Goal: Task Accomplishment & Management: Use online tool/utility

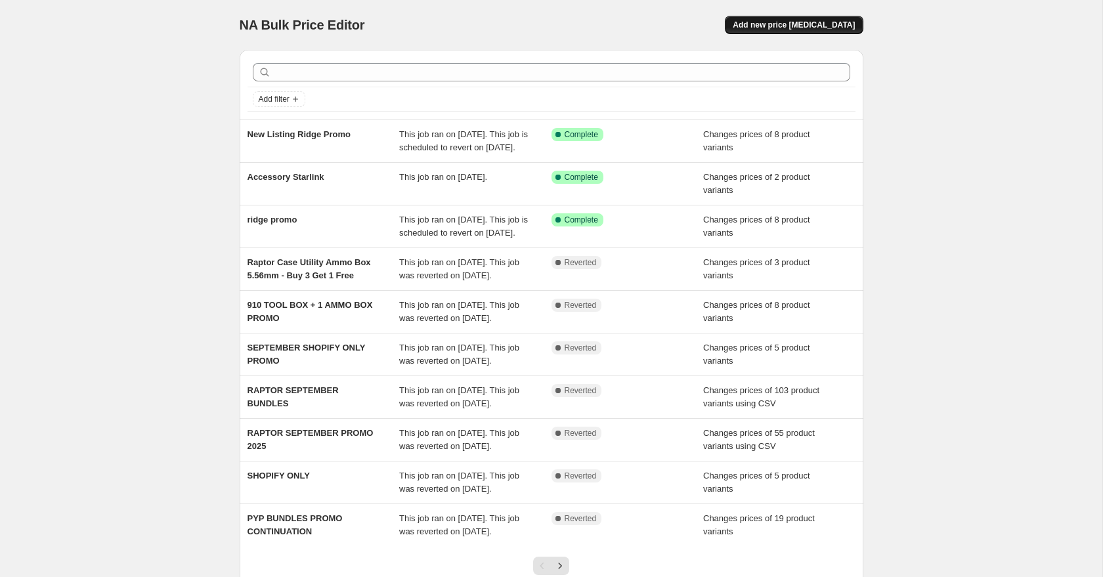
click at [790, 28] on span "Add new price [MEDICAL_DATA]" at bounding box center [794, 25] width 122 height 11
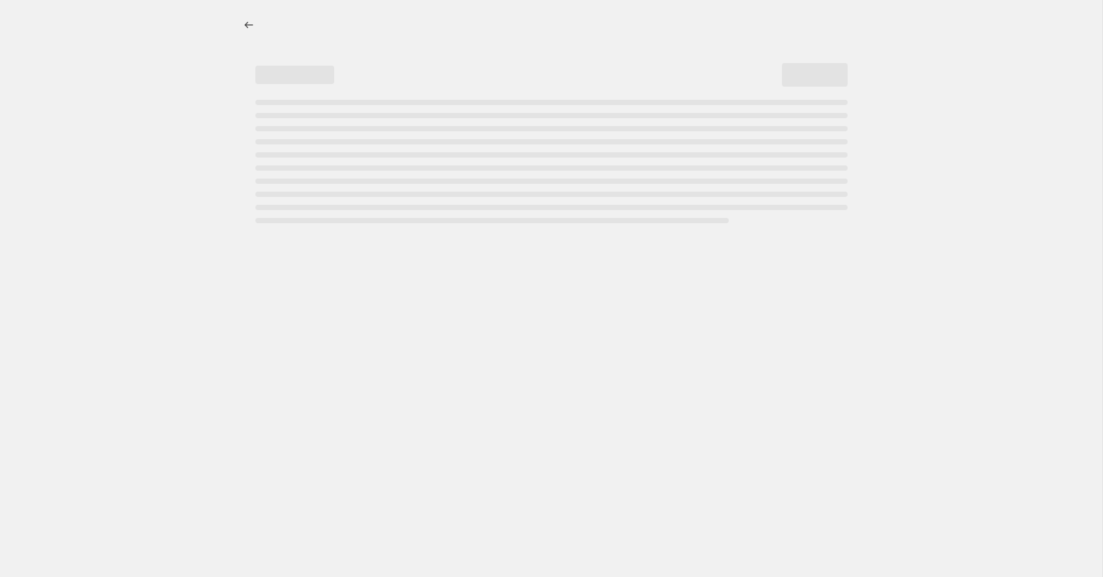
select select "percentage"
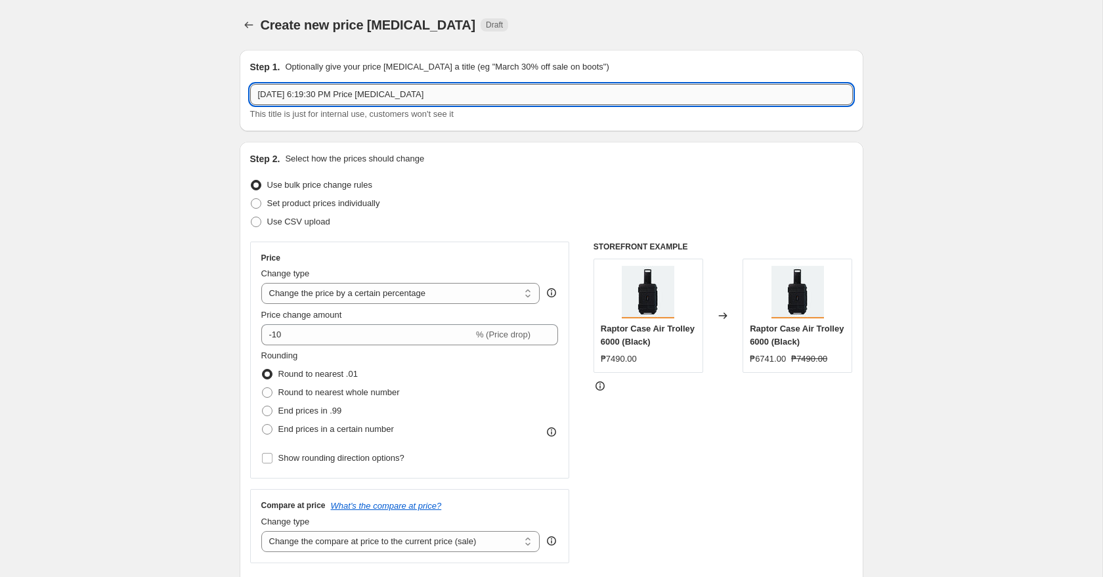
click at [465, 102] on input "[DATE] 6:19:30 PM Price [MEDICAL_DATA]" at bounding box center [551, 94] width 603 height 21
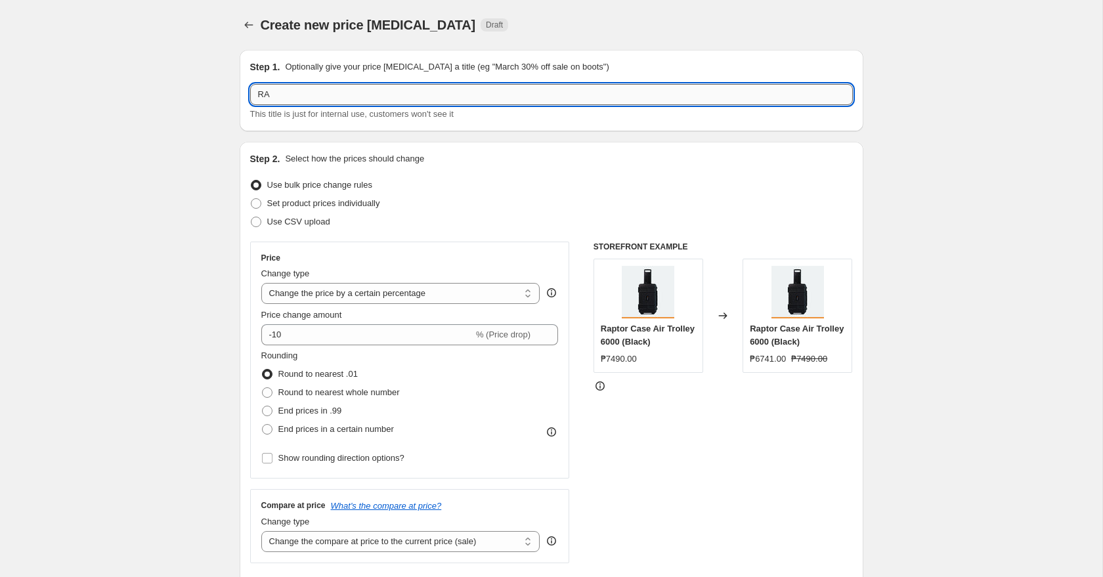
type input "R"
type input "[DATE] PROMO"
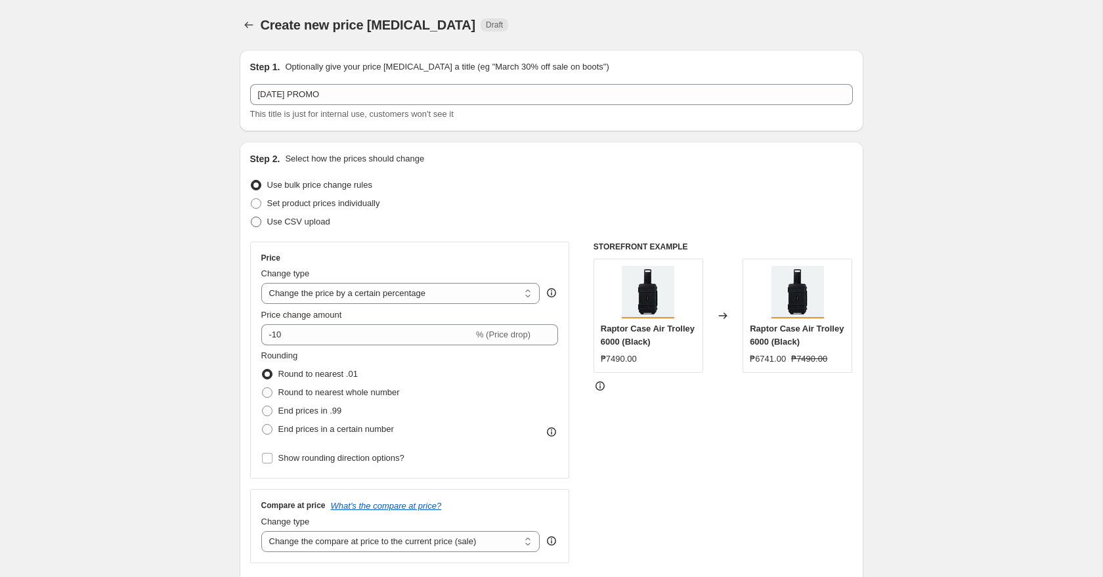
click at [322, 226] on span "Use CSV upload" at bounding box center [298, 222] width 63 height 10
click at [251, 217] on input "Use CSV upload" at bounding box center [251, 217] width 1 height 1
radio input "true"
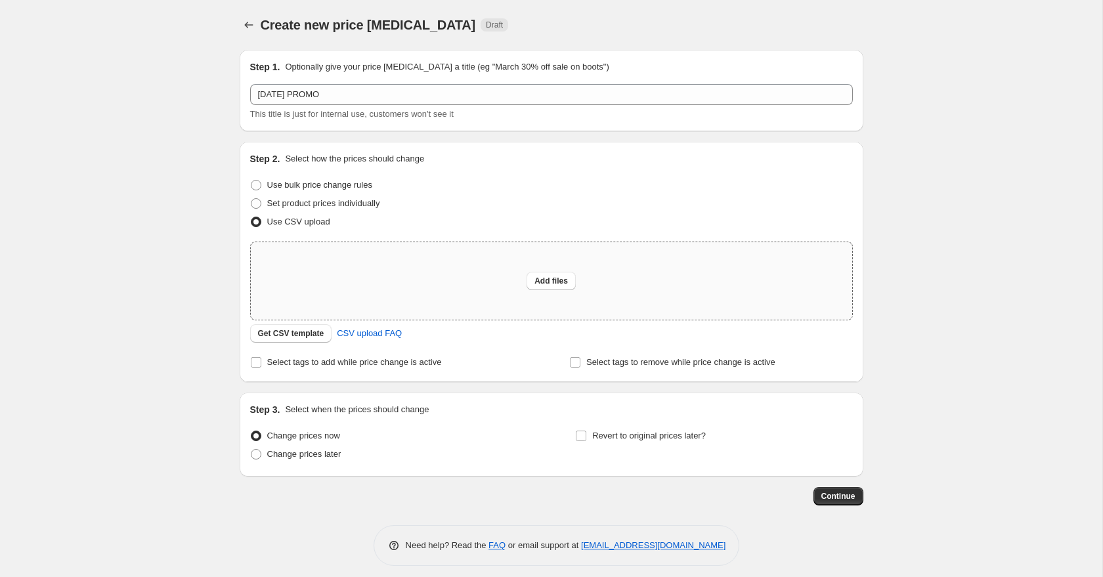
scroll to position [9, 0]
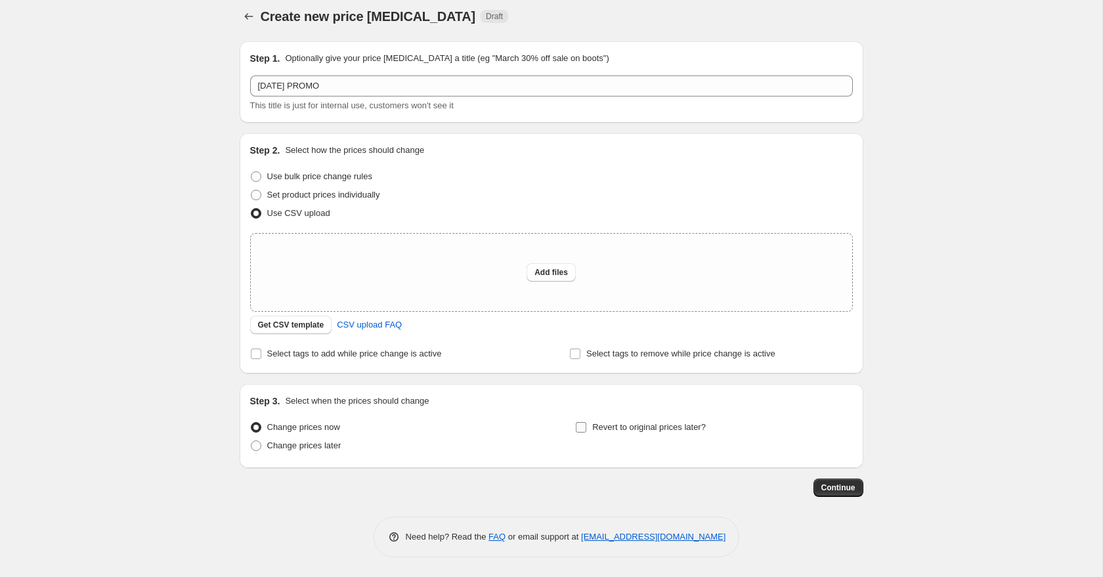
click at [675, 428] on span "Revert to original prices later?" at bounding box center [649, 427] width 114 height 10
click at [586, 428] on input "Revert to original prices later?" at bounding box center [581, 427] width 11 height 11
checkbox input "true"
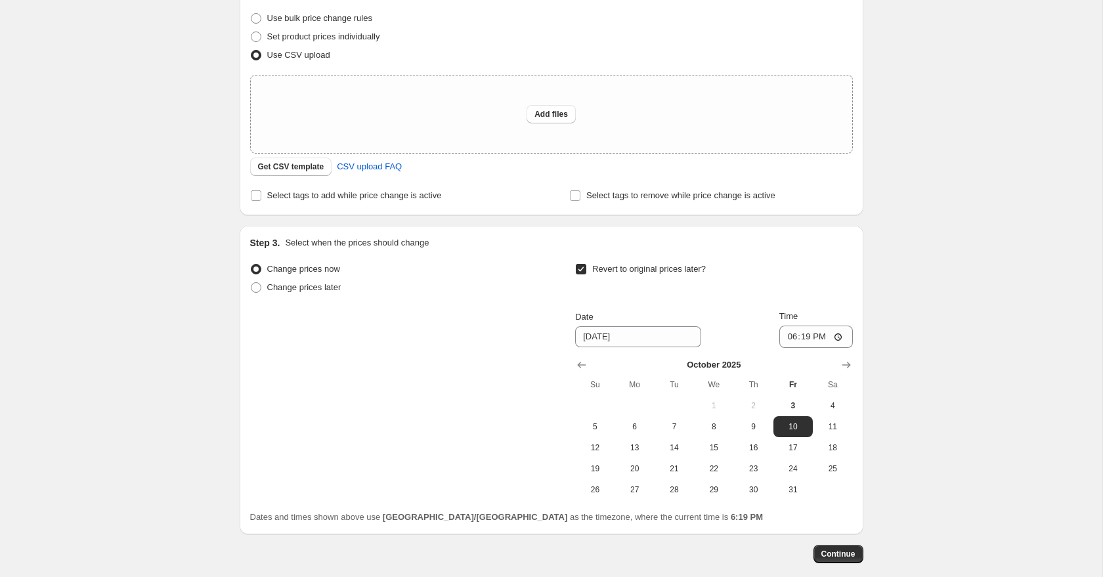
scroll to position [233, 0]
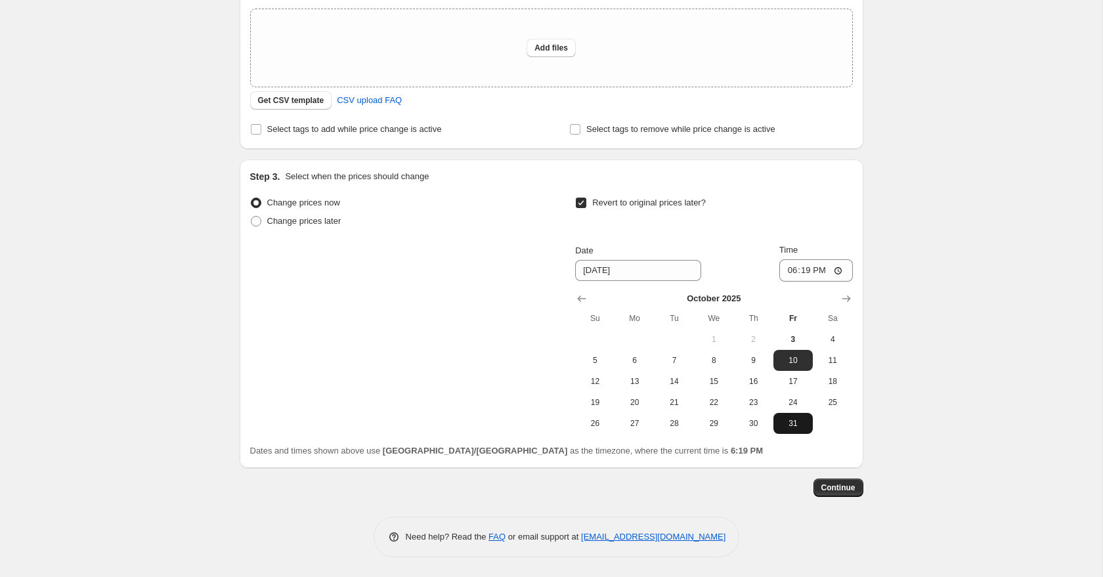
click at [798, 424] on span "31" at bounding box center [793, 423] width 29 height 11
type input "[DATE]"
click at [785, 273] on input "18:19" at bounding box center [816, 270] width 74 height 22
type input "23:59"
click at [504, 267] on div "Change prices now Change prices later Revert to original prices later? Date [DA…" at bounding box center [551, 314] width 603 height 240
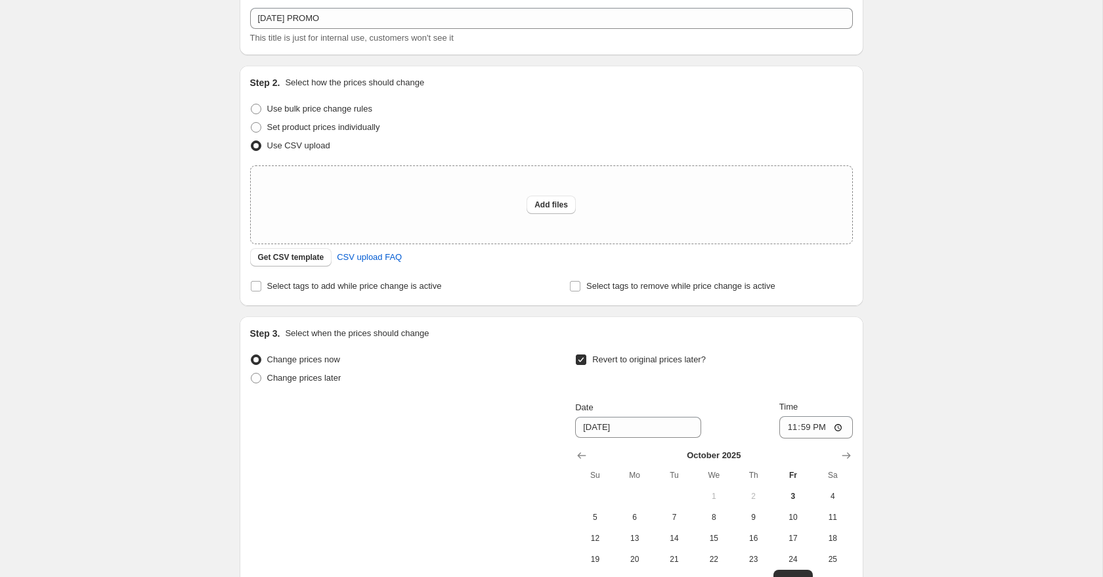
scroll to position [55, 0]
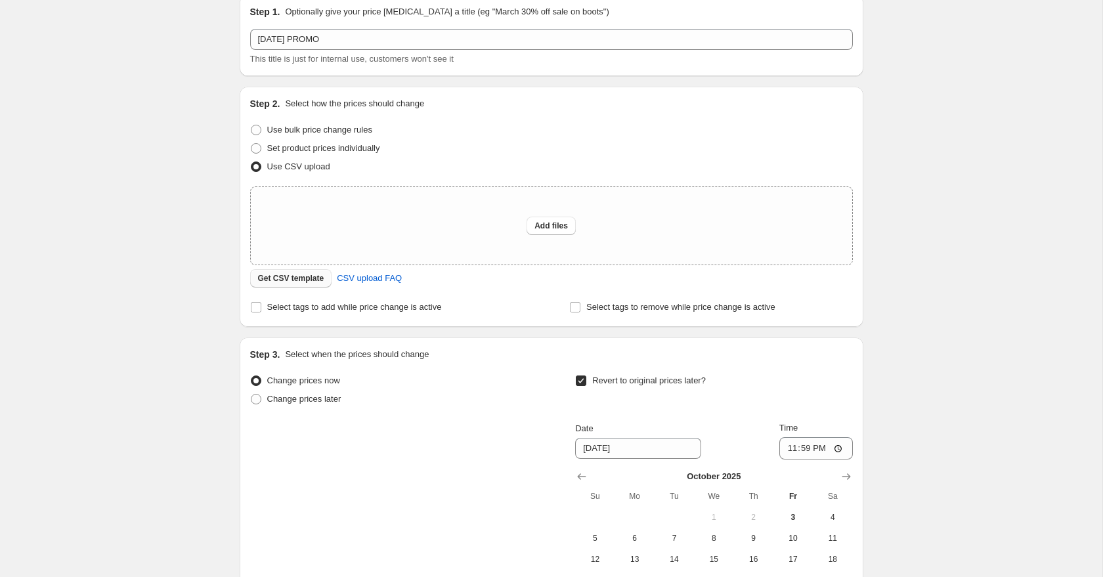
click at [307, 278] on span "Get CSV template" at bounding box center [291, 278] width 66 height 11
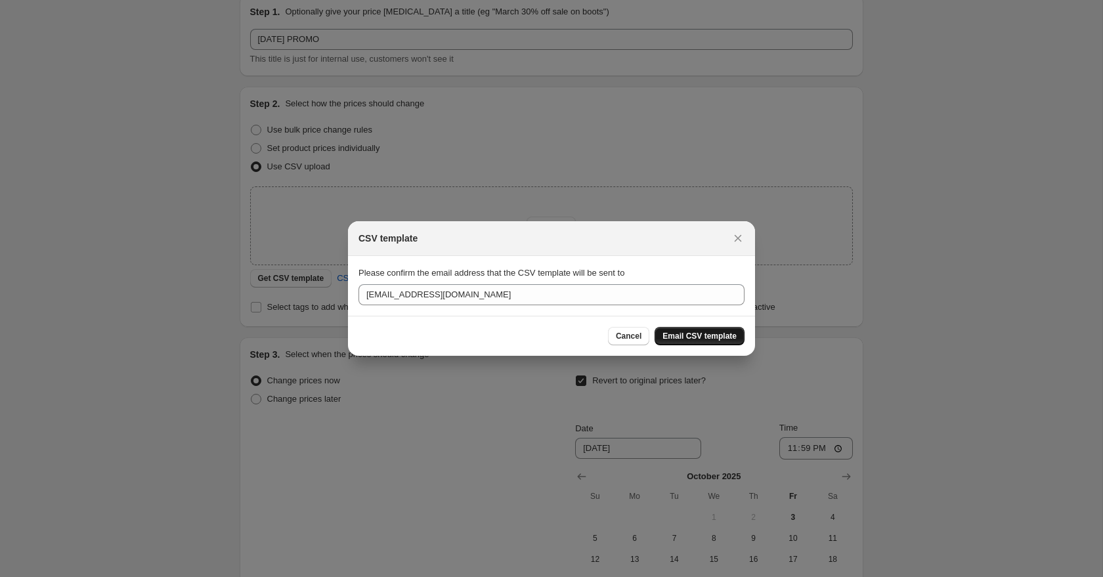
click at [682, 338] on span "Email CSV template" at bounding box center [699, 336] width 74 height 11
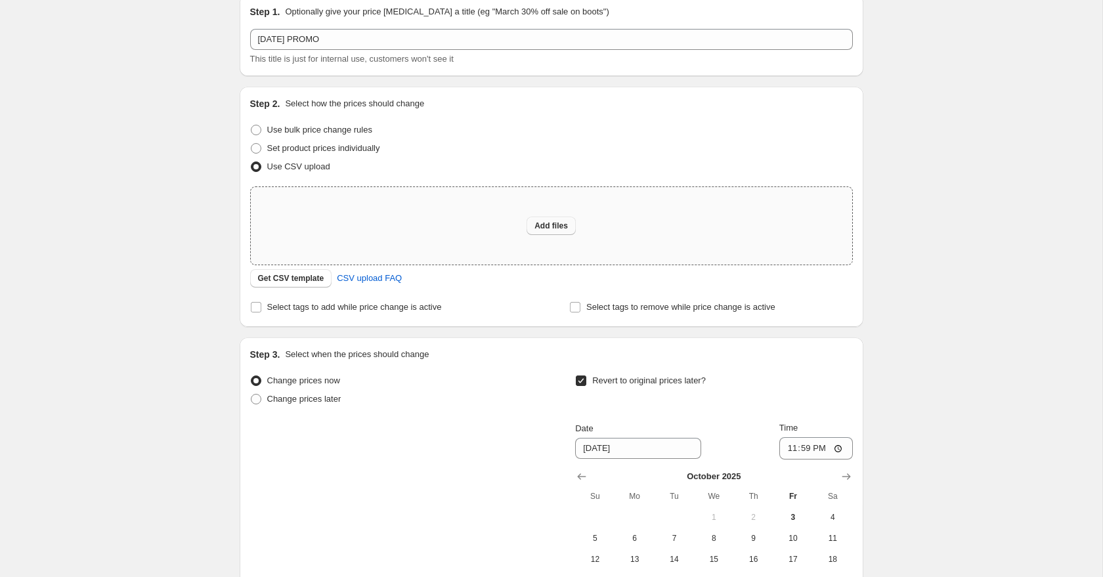
click at [550, 228] on span "Add files" at bounding box center [550, 226] width 33 height 11
type input "C:\fakepath\RAPTOR OFFLINE NA BULK PROMO (OCTOBER).csv"
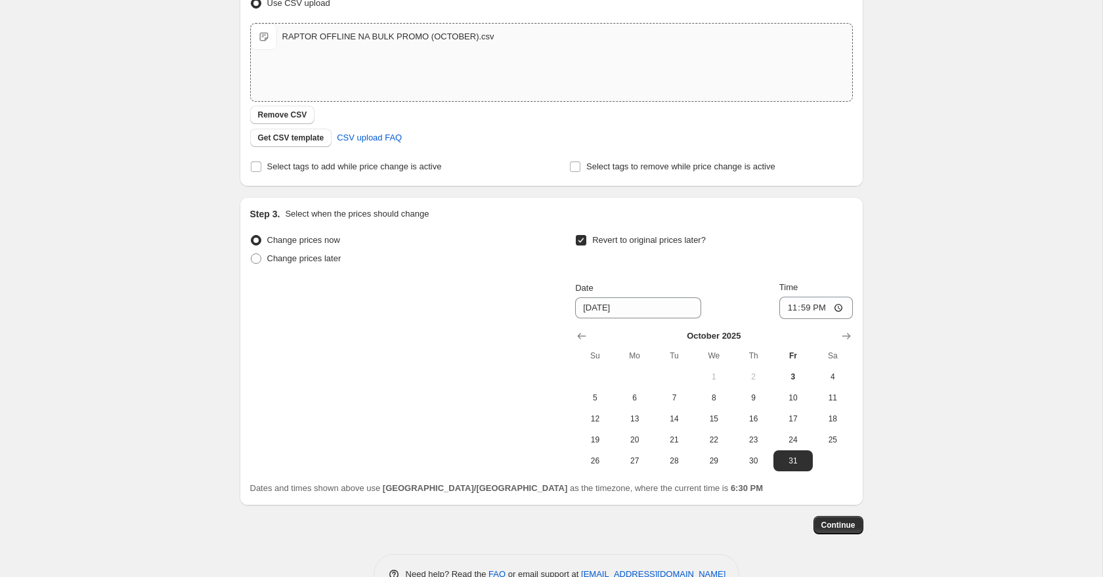
scroll to position [256, 0]
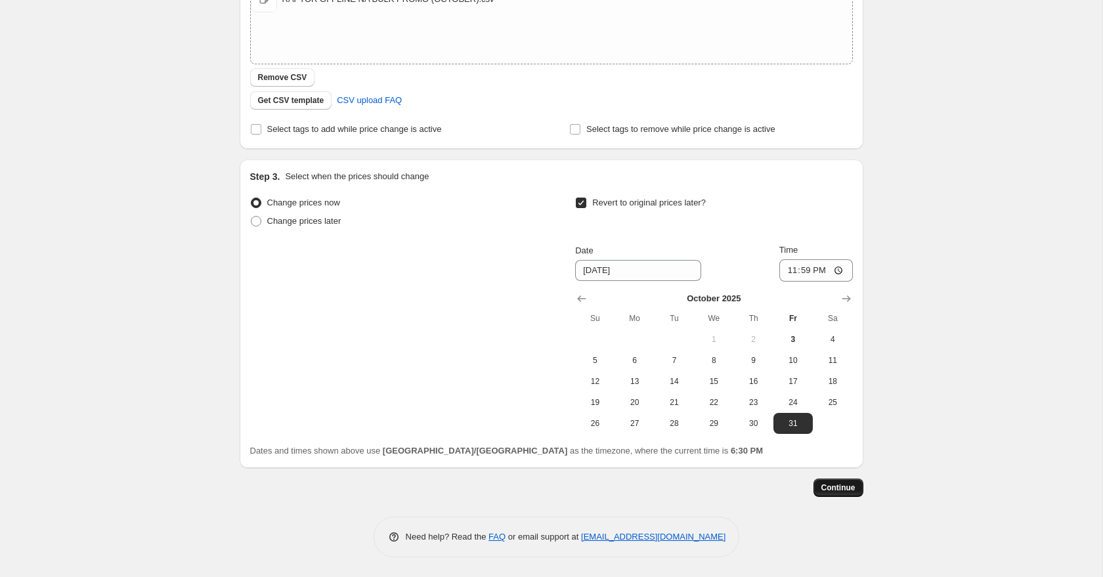
click at [842, 490] on span "Continue" at bounding box center [838, 487] width 34 height 11
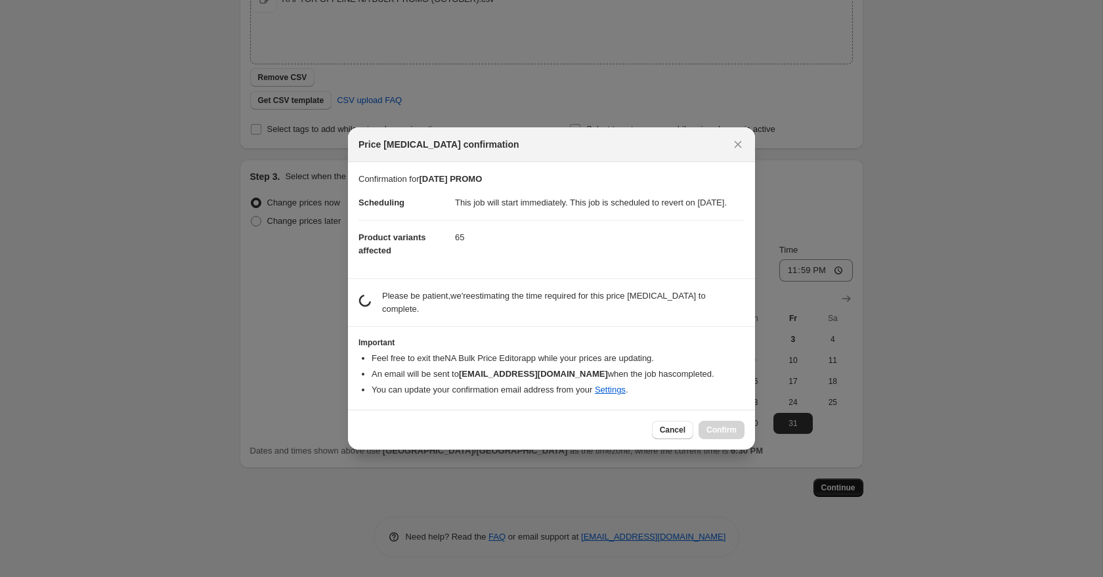
scroll to position [0, 0]
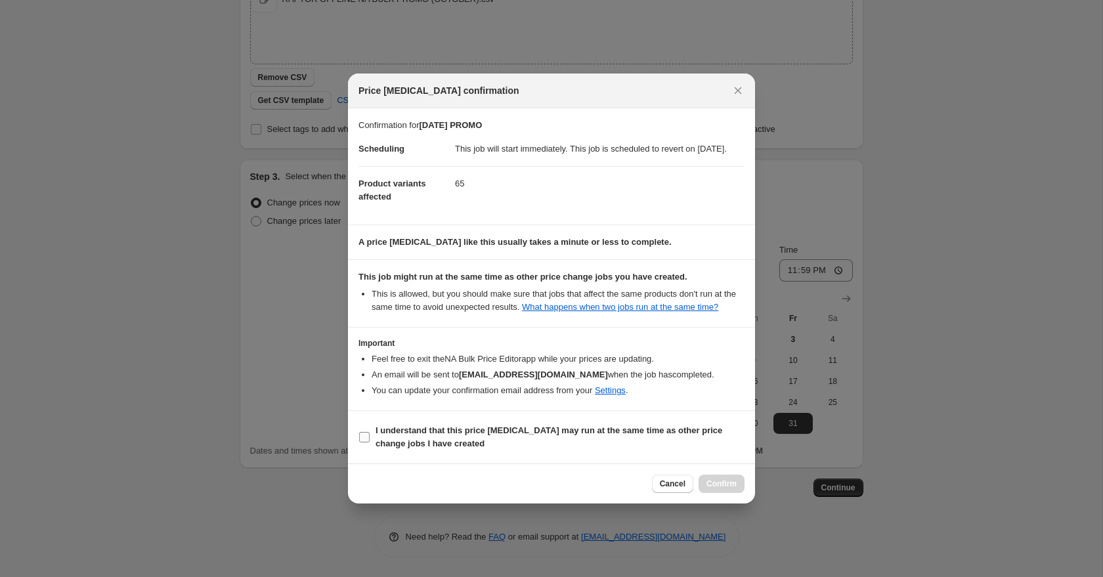
click at [367, 442] on input "I understand that this price [MEDICAL_DATA] may run at the same time as other p…" at bounding box center [364, 437] width 11 height 11
checkbox input "true"
click at [718, 489] on span "Confirm" at bounding box center [721, 484] width 30 height 11
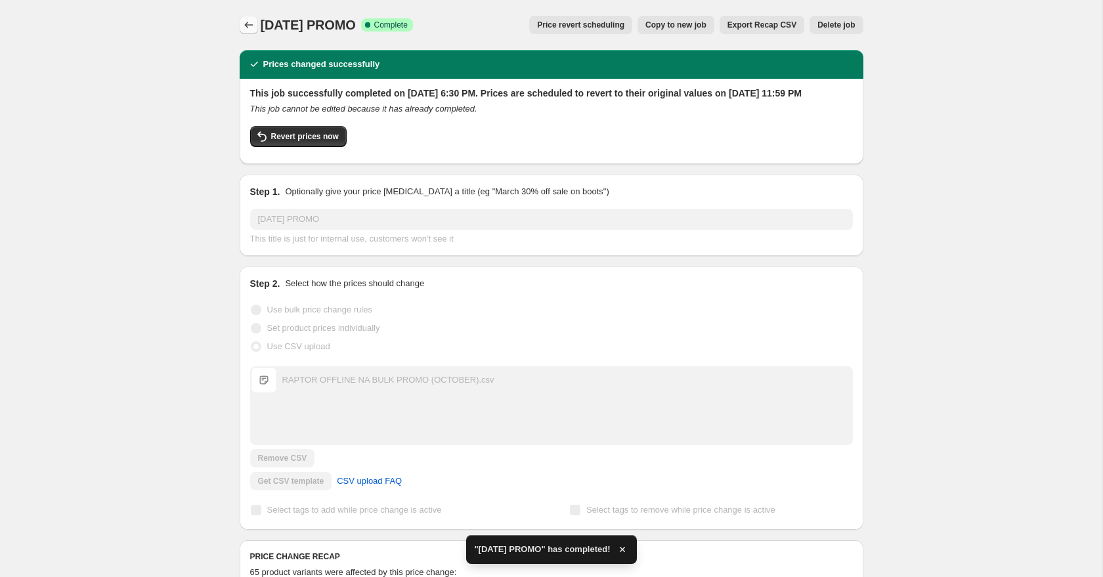
click at [242, 30] on icon "Price change jobs" at bounding box center [248, 24] width 13 height 13
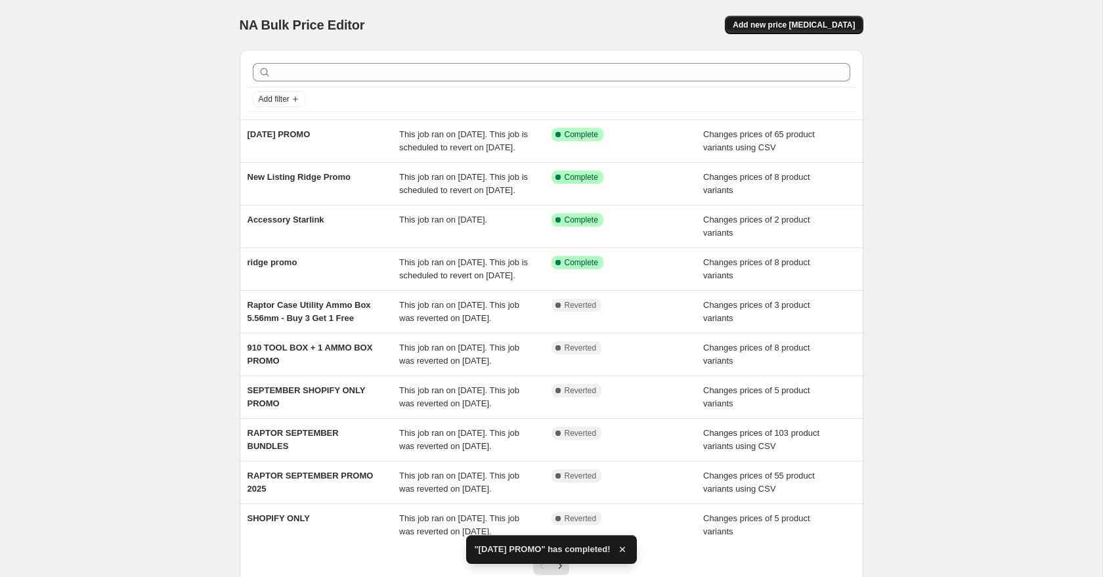
click at [801, 26] on span "Add new price [MEDICAL_DATA]" at bounding box center [794, 25] width 122 height 11
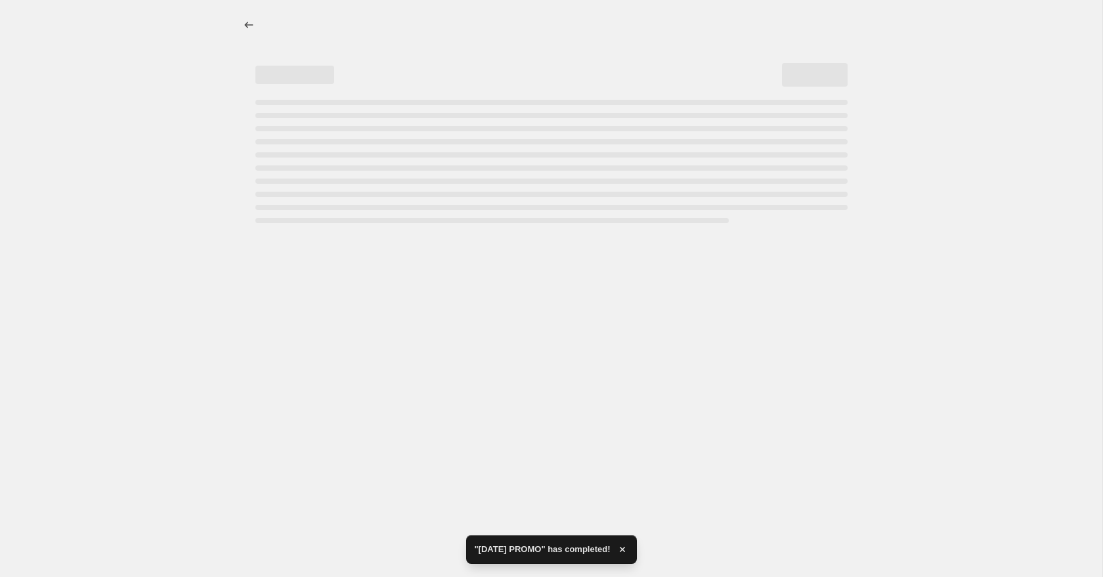
select select "percentage"
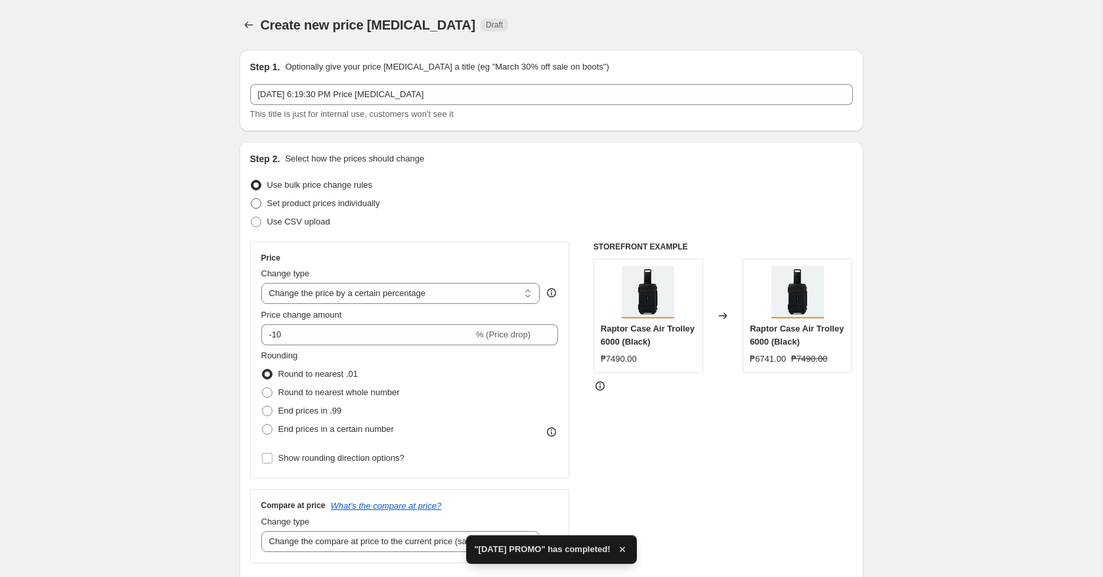
click at [347, 202] on span "Set product prices individually" at bounding box center [323, 203] width 113 height 10
click at [251, 199] on input "Set product prices individually" at bounding box center [251, 198] width 1 height 1
radio input "true"
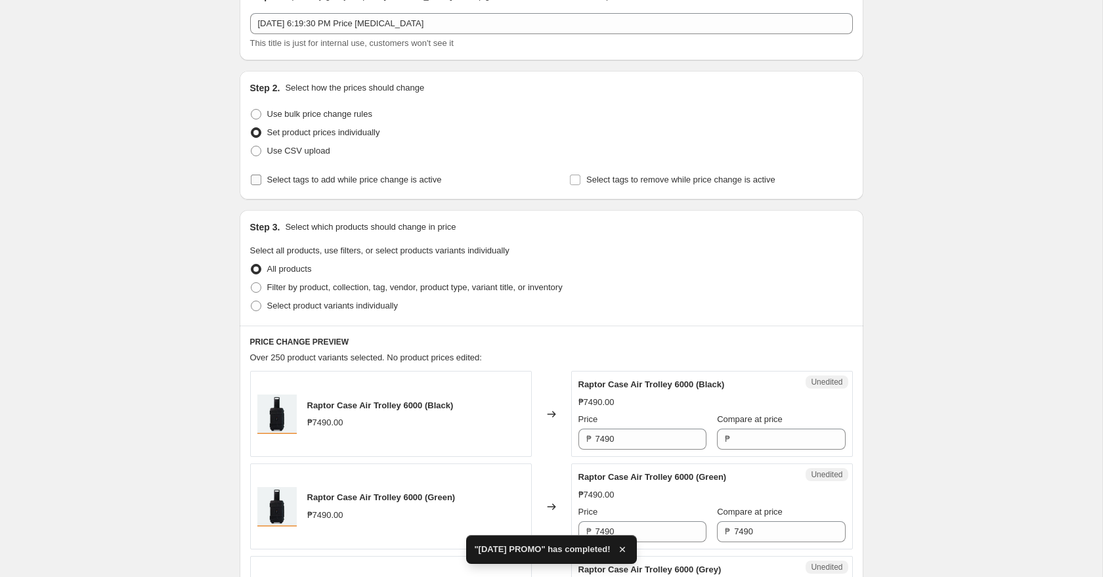
scroll to position [81, 0]
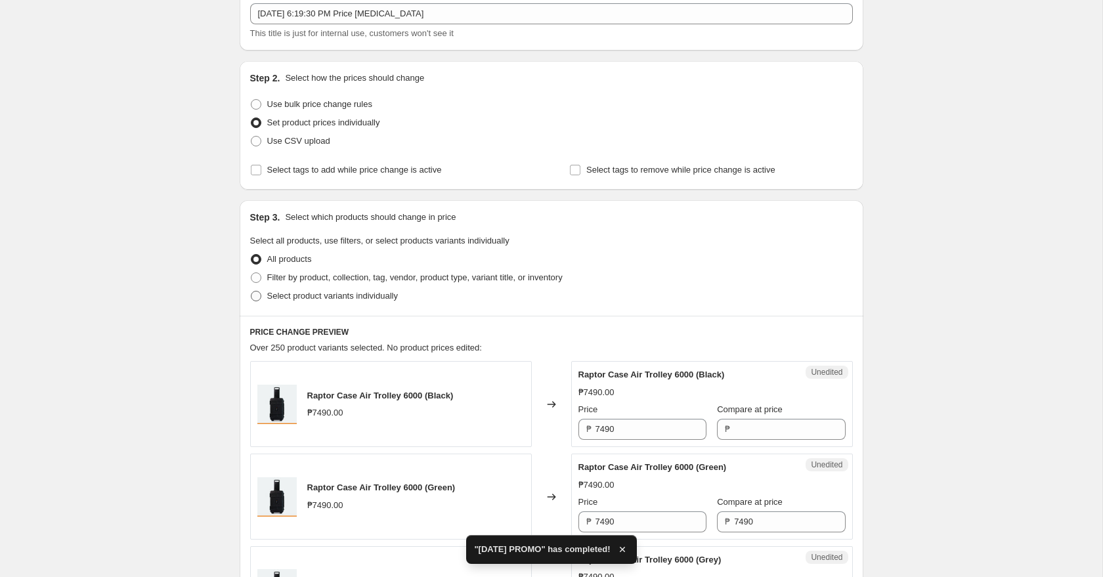
click at [359, 299] on span "Select product variants individually" at bounding box center [332, 296] width 131 height 10
click at [251, 291] on input "Select product variants individually" at bounding box center [251, 291] width 1 height 1
radio input "true"
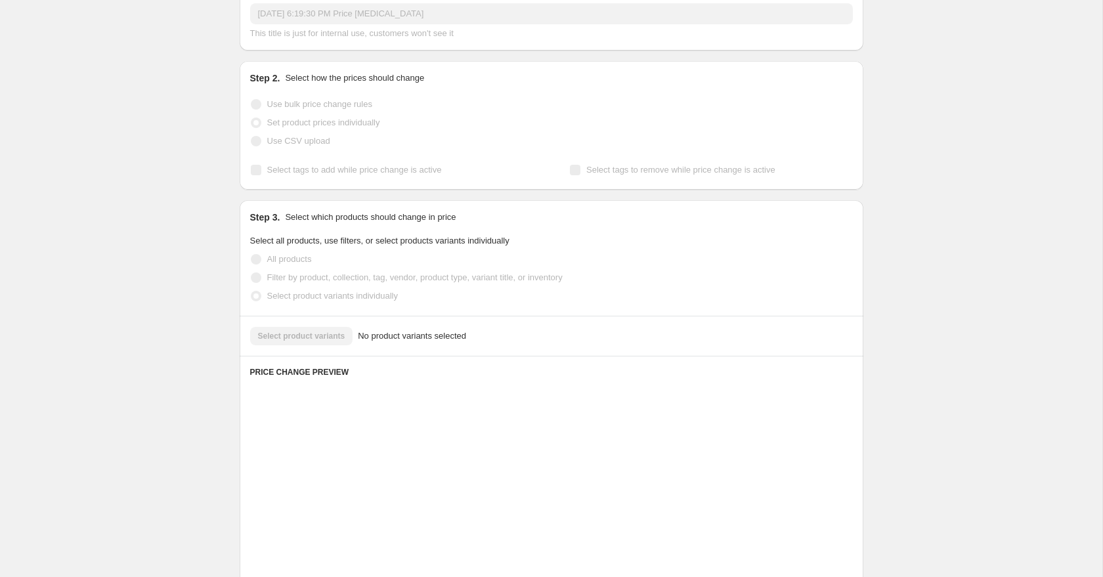
scroll to position [0, 0]
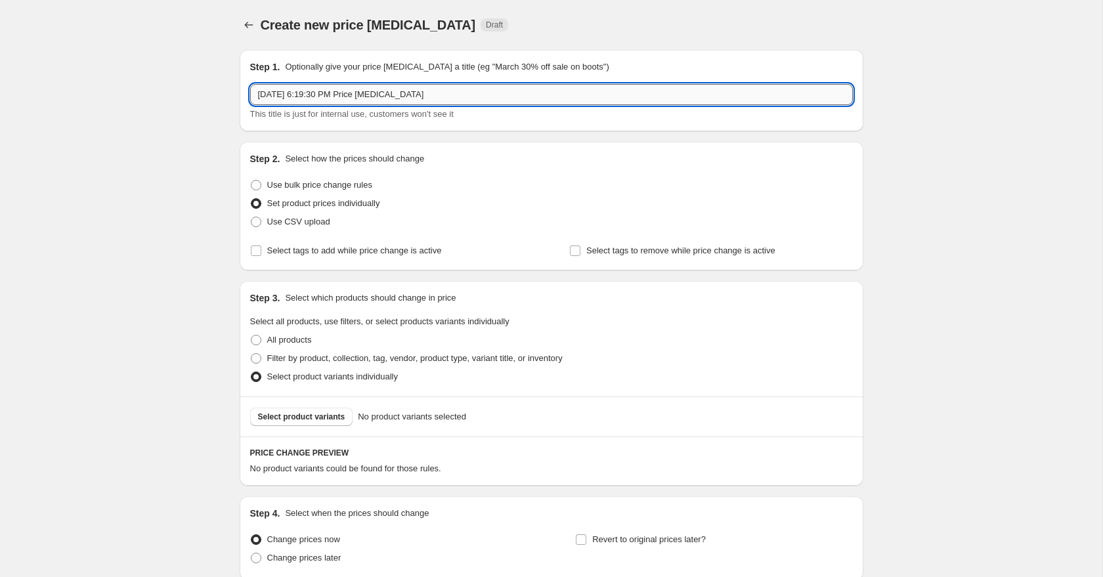
click at [453, 93] on input "[DATE] 6:19:30 PM Price [MEDICAL_DATA]" at bounding box center [551, 94] width 603 height 21
paste input "Raptor Case Utility Box (Black)"
type input "Raptor Case Utility Box (Black)"
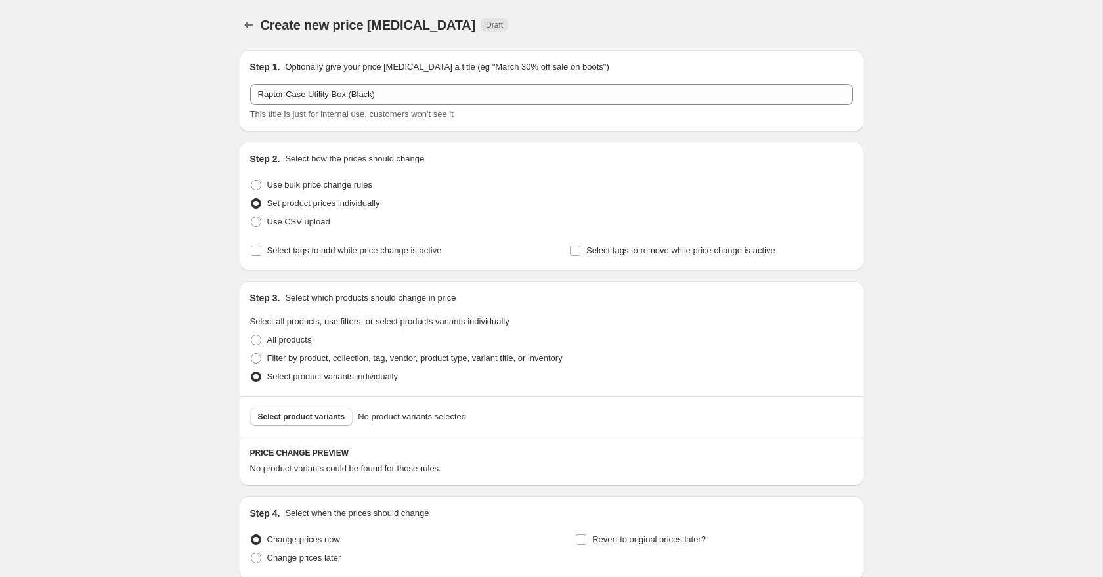
click at [523, 190] on div "Use bulk price change rules" at bounding box center [551, 185] width 603 height 18
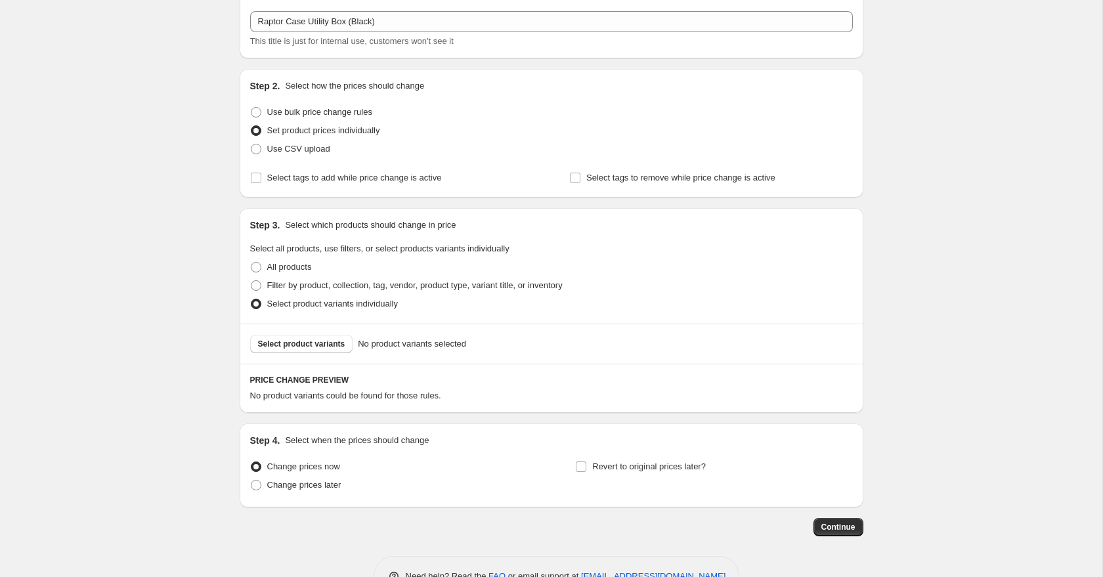
scroll to position [90, 0]
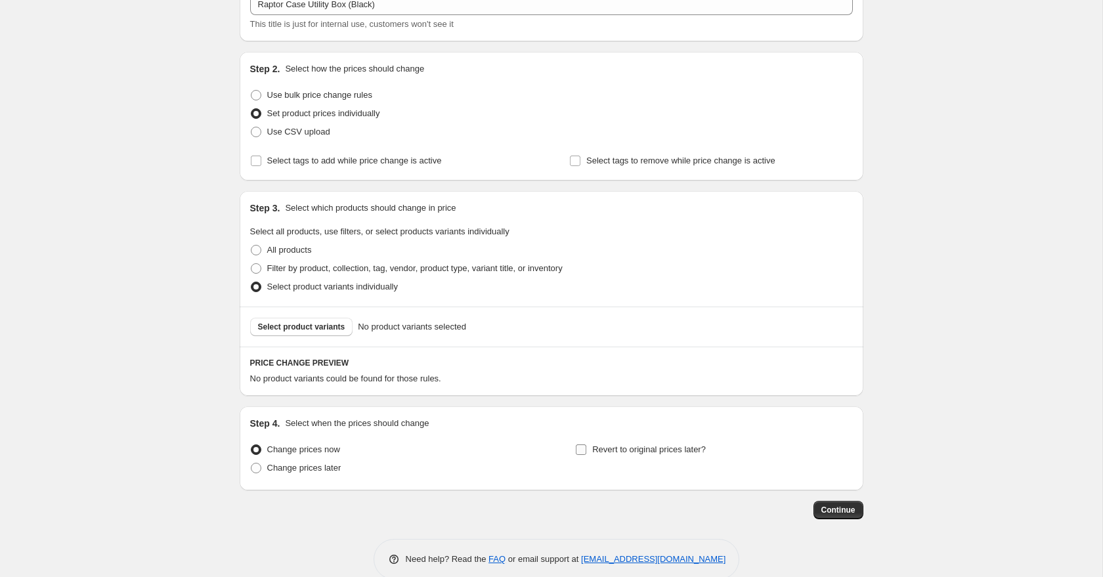
click at [657, 448] on span "Revert to original prices later?" at bounding box center [649, 449] width 114 height 10
click at [586, 448] on input "Revert to original prices later?" at bounding box center [581, 449] width 11 height 11
checkbox input "true"
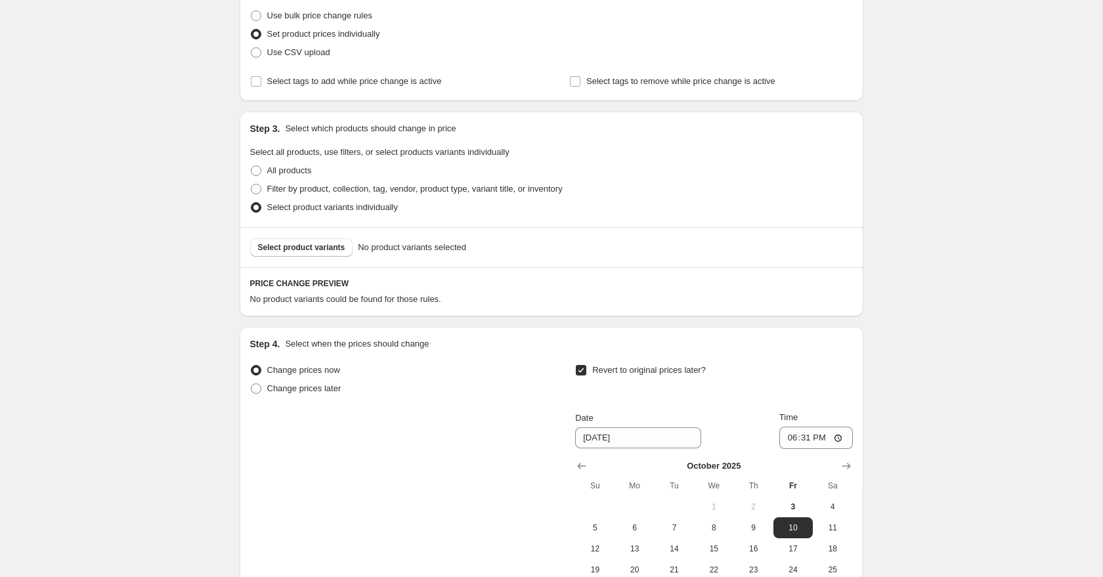
scroll to position [337, 0]
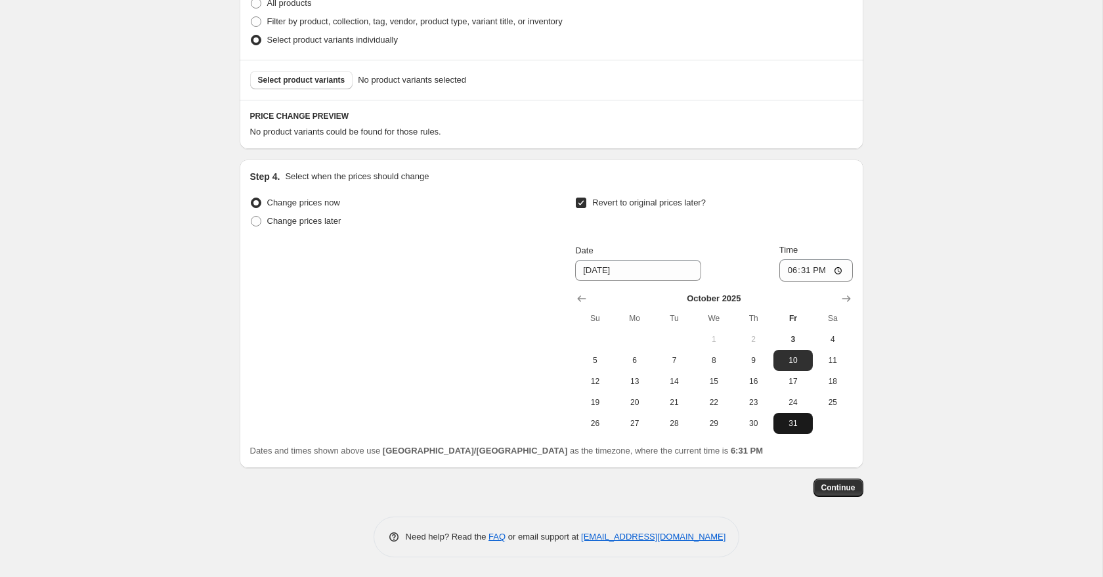
click at [794, 416] on button "31" at bounding box center [792, 423] width 39 height 21
type input "[DATE]"
click at [802, 273] on input "18:31" at bounding box center [816, 270] width 74 height 22
click at [786, 272] on input "18:31" at bounding box center [816, 270] width 74 height 22
type input "23:01"
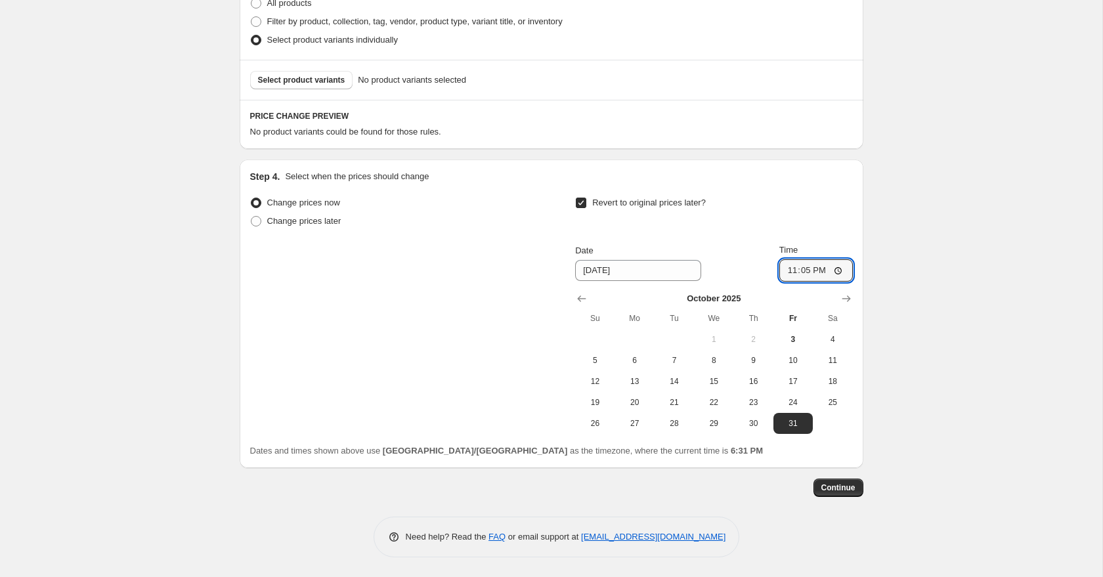
type input "23:59"
click at [952, 296] on div "Create new price [MEDICAL_DATA]. This page is ready Create new price [MEDICAL_D…" at bounding box center [551, 120] width 1102 height 914
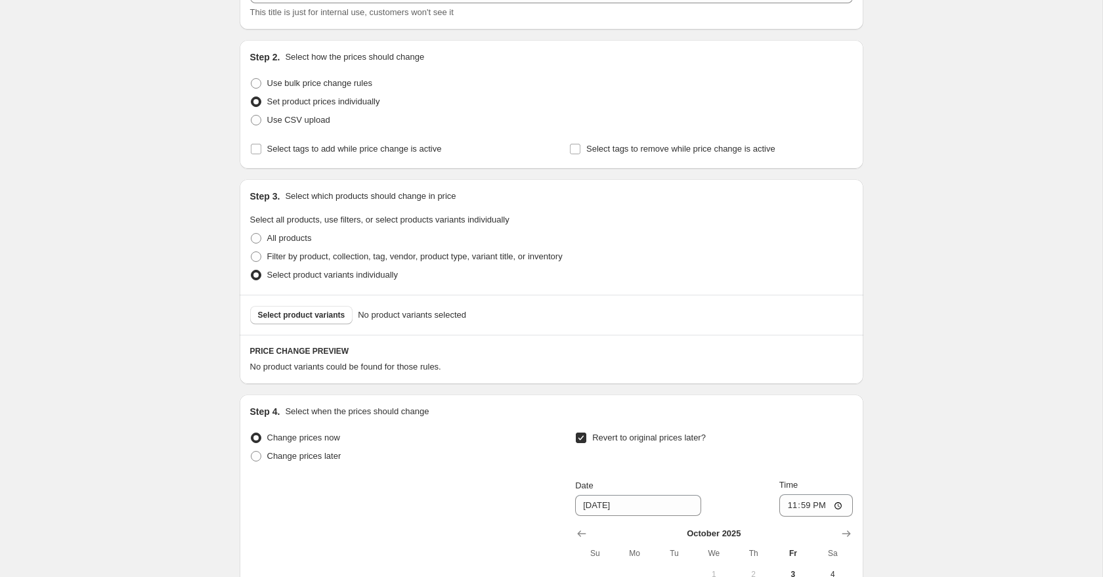
scroll to position [112, 0]
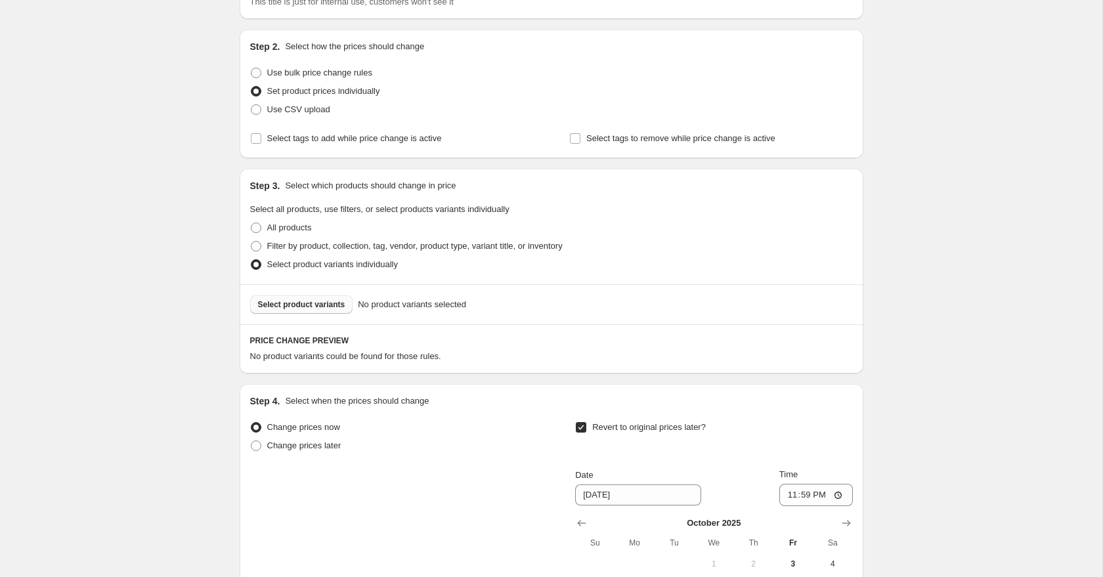
click at [335, 309] on span "Select product variants" at bounding box center [301, 304] width 87 height 11
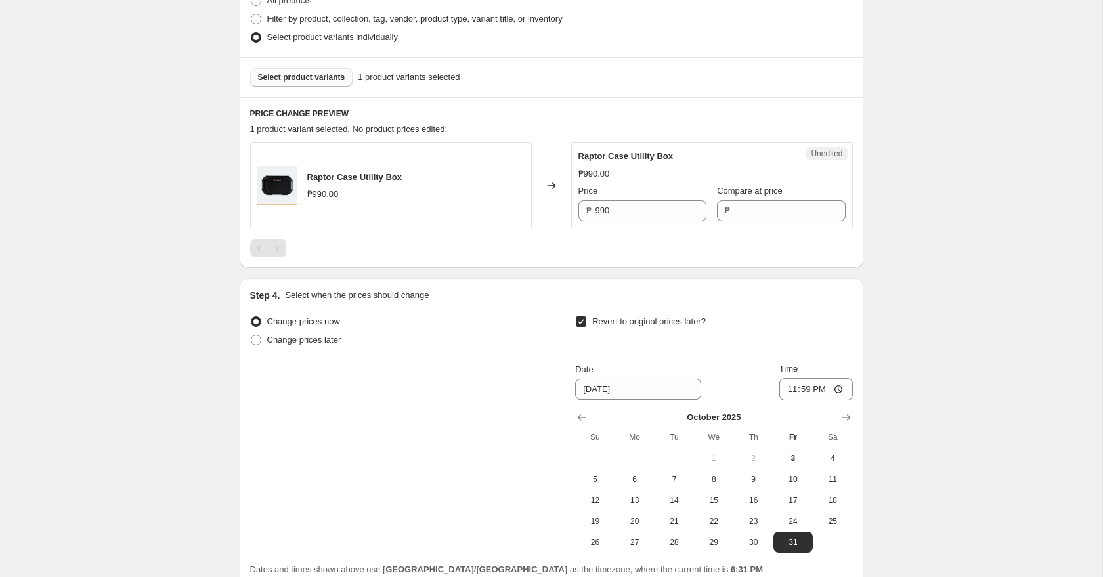
scroll to position [370, 0]
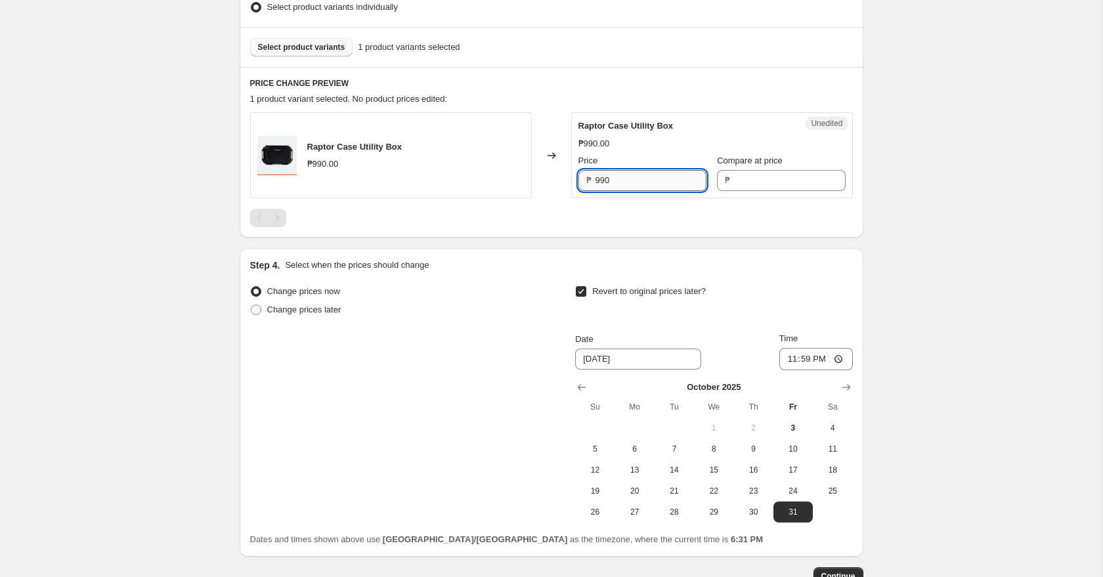
click at [629, 181] on input "990" at bounding box center [650, 180] width 111 height 21
click at [751, 179] on input "Compare at price" at bounding box center [789, 180] width 111 height 21
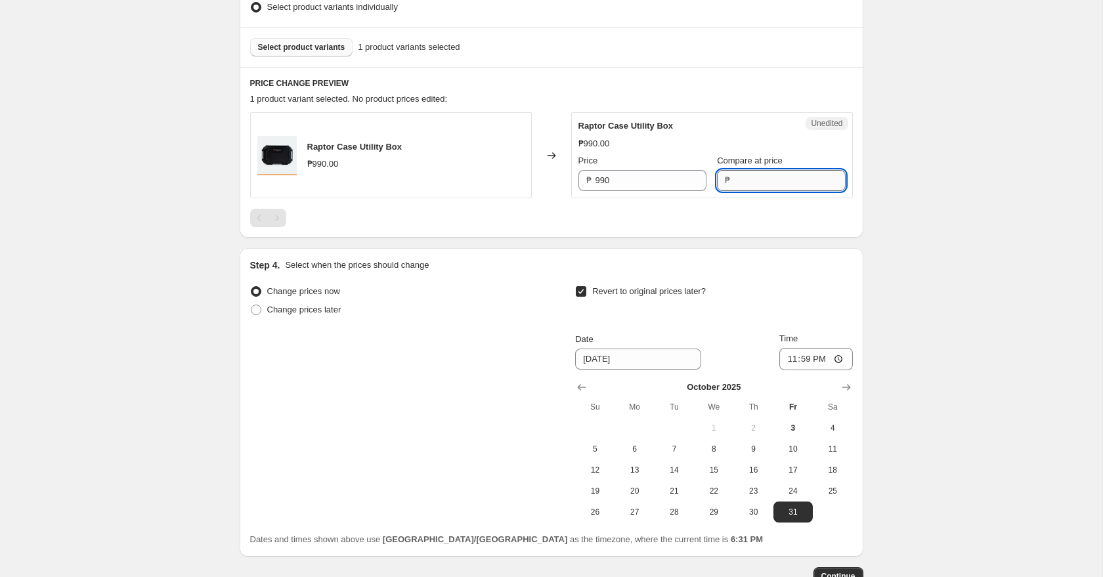
paste input "990"
type input "990"
click at [652, 175] on input "990" at bounding box center [650, 180] width 111 height 21
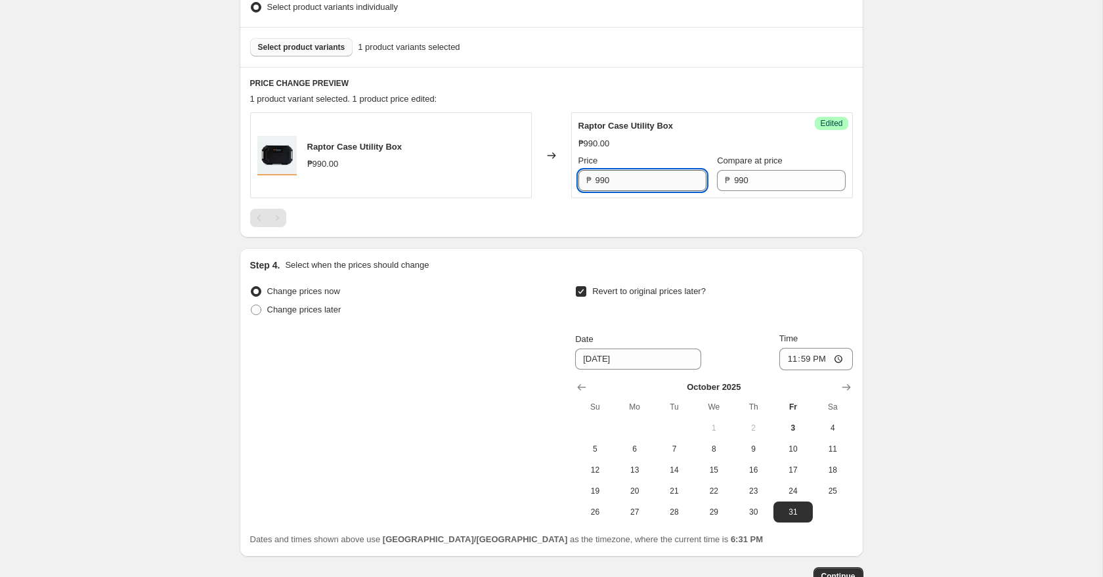
click at [652, 175] on input "990" at bounding box center [650, 180] width 111 height 21
type input "840"
click at [935, 255] on div "Create new price [MEDICAL_DATA]. This page is ready Create new price [MEDICAL_D…" at bounding box center [551, 147] width 1102 height 1035
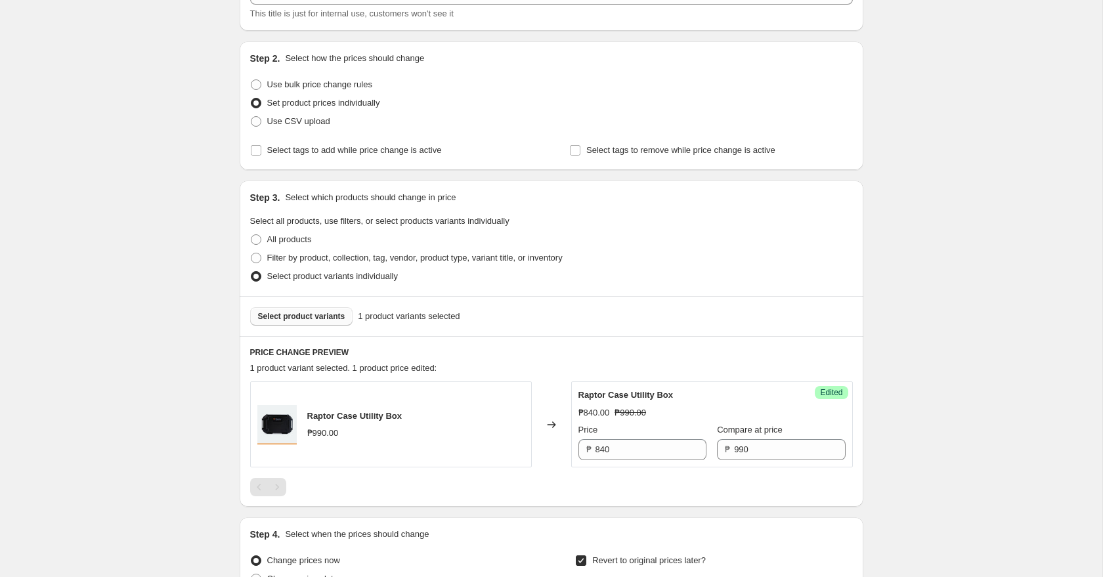
scroll to position [0, 0]
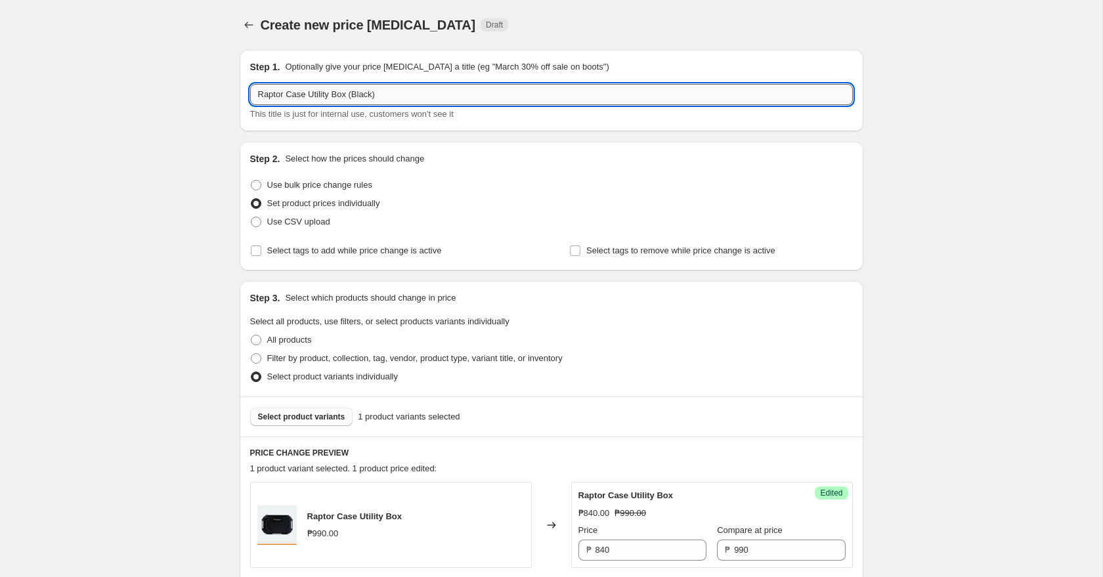
click at [412, 102] on input "Raptor Case Utility Box (Black)" at bounding box center [551, 94] width 603 height 21
type input "Raptor Case Utility Box (Black) - OCTOBER PROMO 2025"
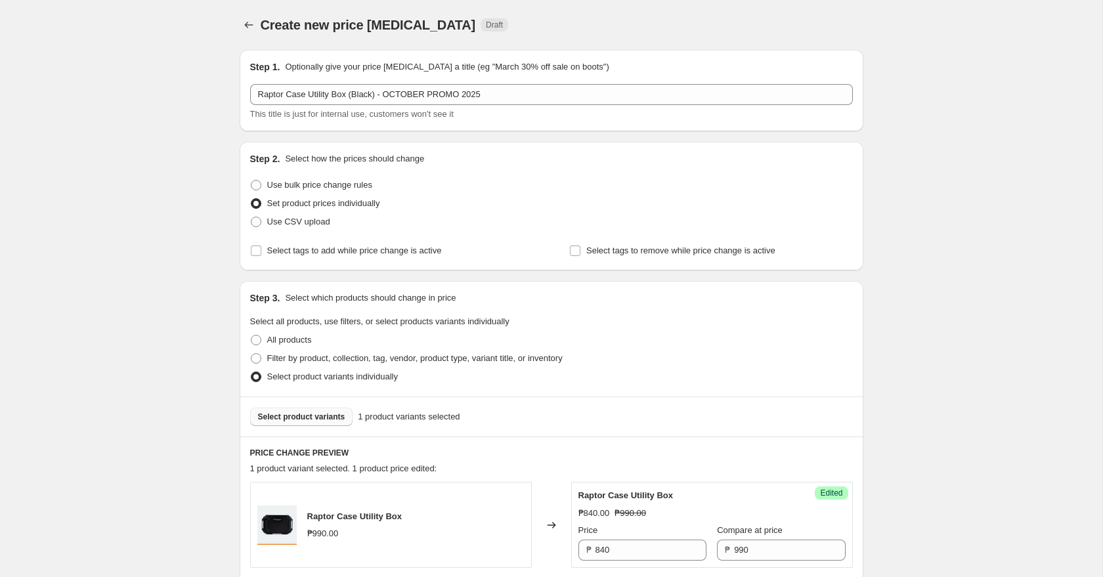
click at [968, 286] on div "Create new price [MEDICAL_DATA]. This page is ready Create new price [MEDICAL_D…" at bounding box center [551, 517] width 1102 height 1035
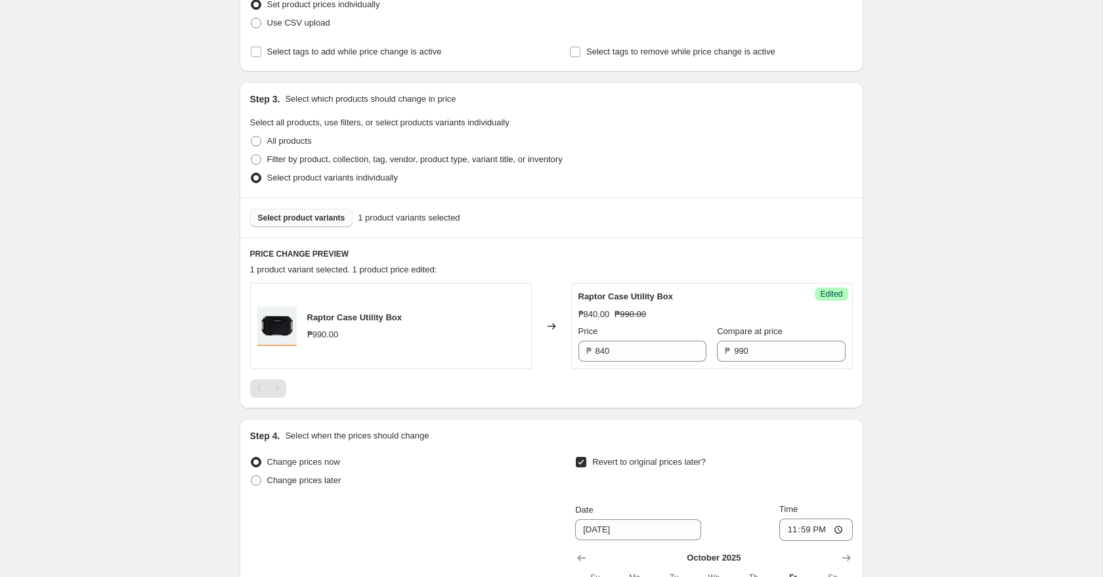
scroll to position [458, 0]
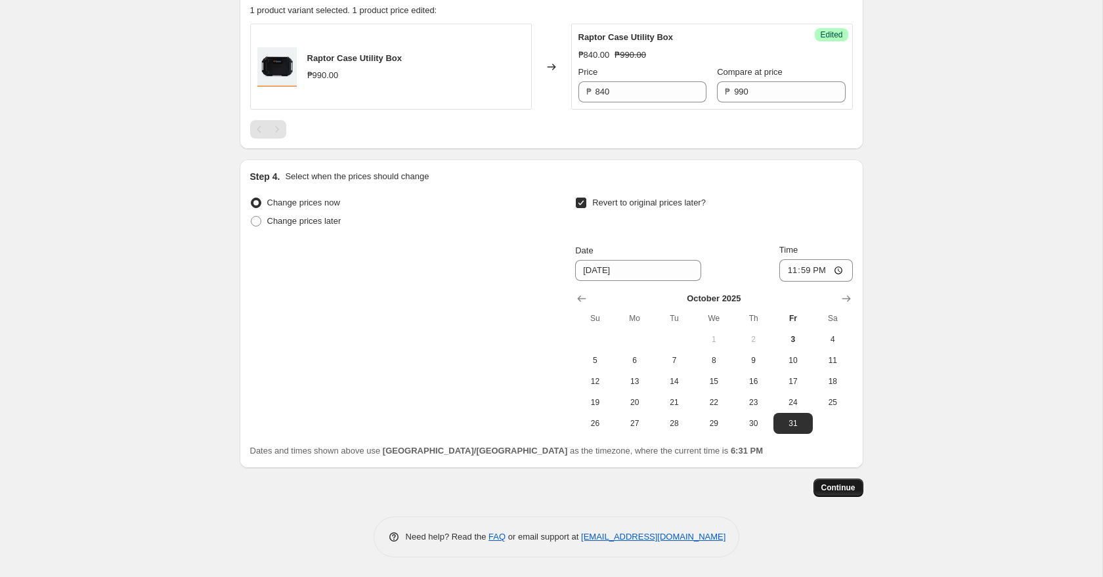
click at [844, 493] on button "Continue" at bounding box center [838, 488] width 50 height 18
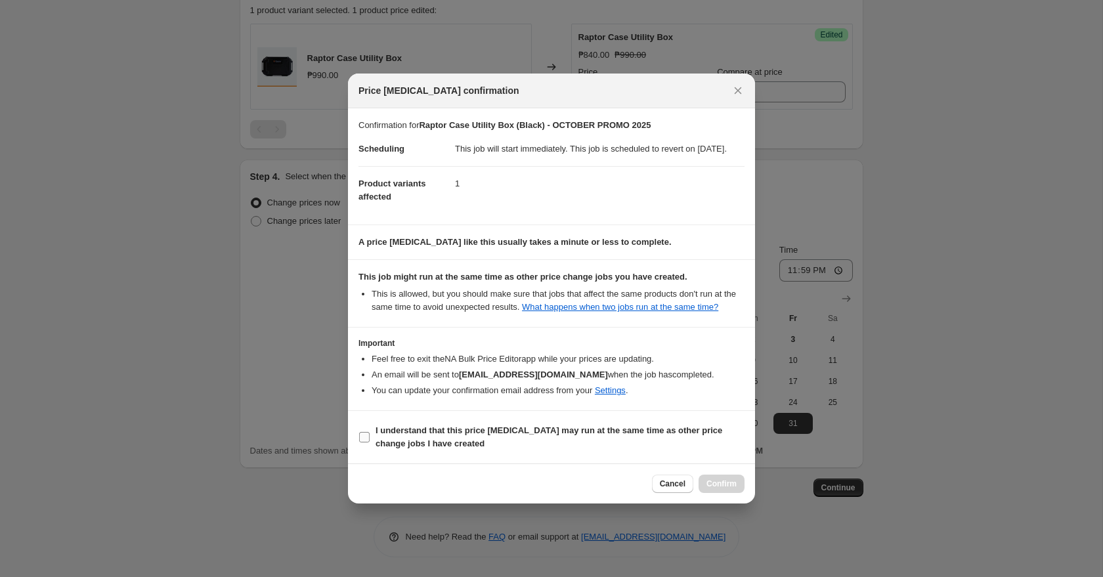
click at [368, 442] on input "I understand that this price [MEDICAL_DATA] may run at the same time as other p…" at bounding box center [364, 437] width 11 height 11
checkbox input "true"
click at [721, 489] on span "Confirm" at bounding box center [721, 484] width 30 height 11
